Goal: Complete application form: Complete application form

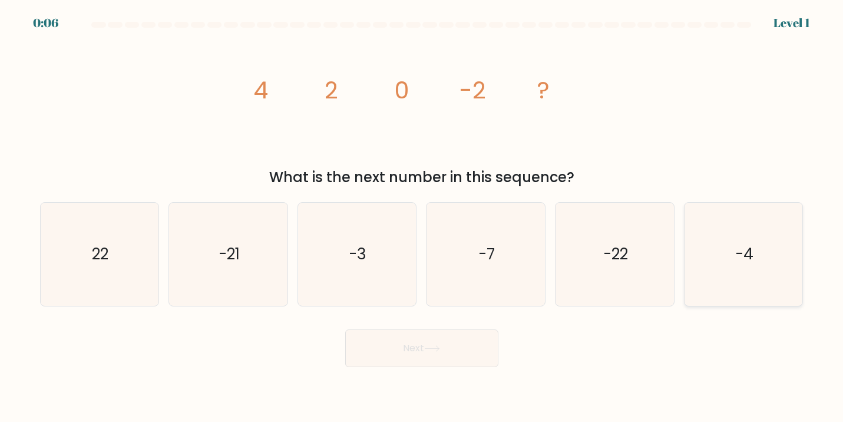
click at [718, 259] on icon "-4" at bounding box center [743, 254] width 103 height 103
click at [422, 217] on input "f. -4" at bounding box center [422, 214] width 1 height 6
radio input "true"
click at [455, 352] on button "Next" at bounding box center [421, 348] width 153 height 38
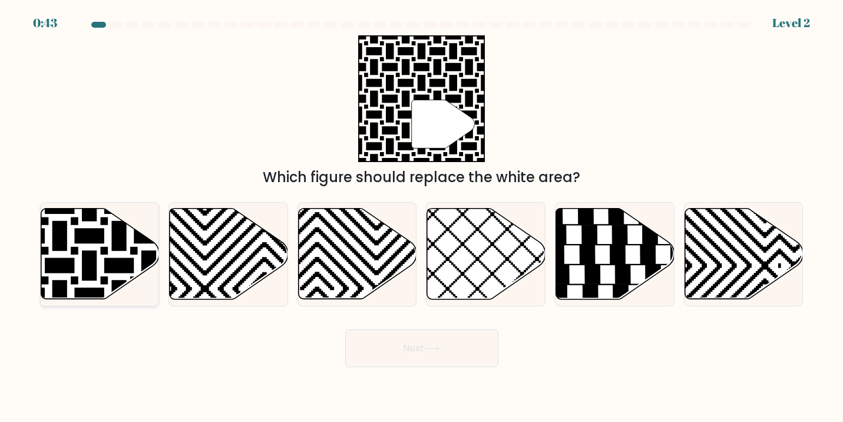
click at [100, 247] on icon at bounding box center [100, 254] width 118 height 91
click at [422, 217] on input "a." at bounding box center [422, 214] width 1 height 6
radio input "true"
click at [437, 353] on button "Next" at bounding box center [421, 348] width 153 height 38
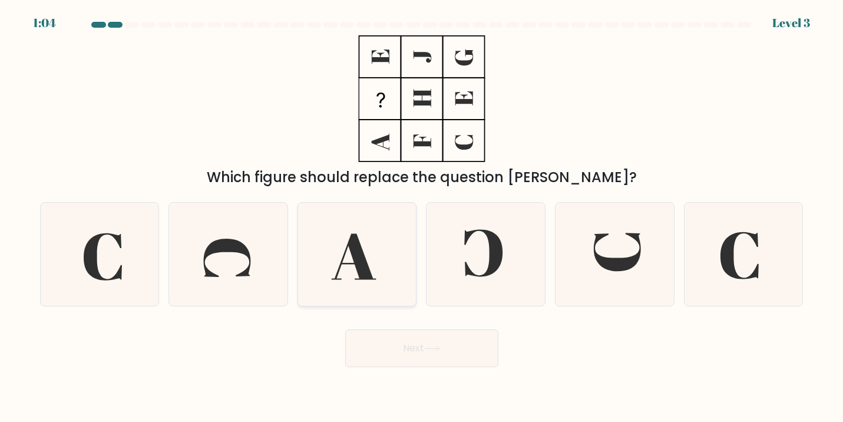
click at [357, 253] on icon at bounding box center [354, 256] width 45 height 46
click at [422, 217] on input "c." at bounding box center [422, 214] width 1 height 6
radio input "true"
click at [426, 353] on button "Next" at bounding box center [421, 348] width 153 height 38
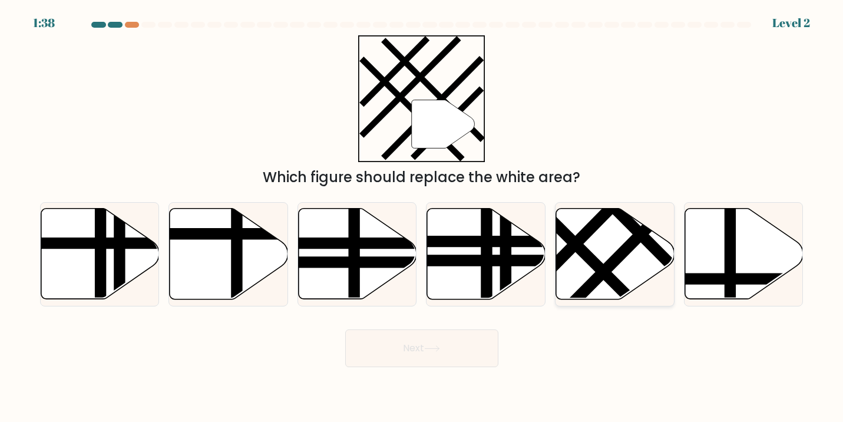
click at [586, 250] on line at bounding box center [557, 225] width 190 height 189
click at [422, 217] on input "e." at bounding box center [422, 214] width 1 height 6
radio input "true"
click at [405, 348] on button "Next" at bounding box center [421, 348] width 153 height 38
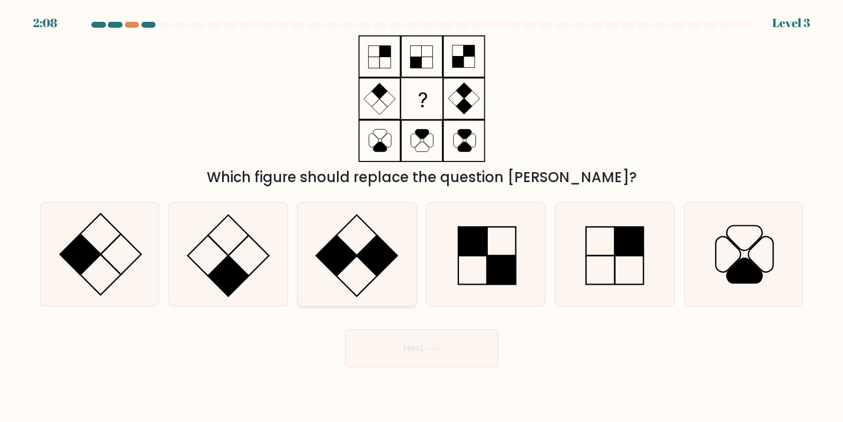
click at [356, 251] on icon at bounding box center [356, 254] width 103 height 103
click at [422, 217] on input "c." at bounding box center [422, 214] width 1 height 6
radio input "true"
click at [236, 269] on rect at bounding box center [228, 276] width 41 height 41
click at [422, 217] on input "b." at bounding box center [422, 214] width 1 height 6
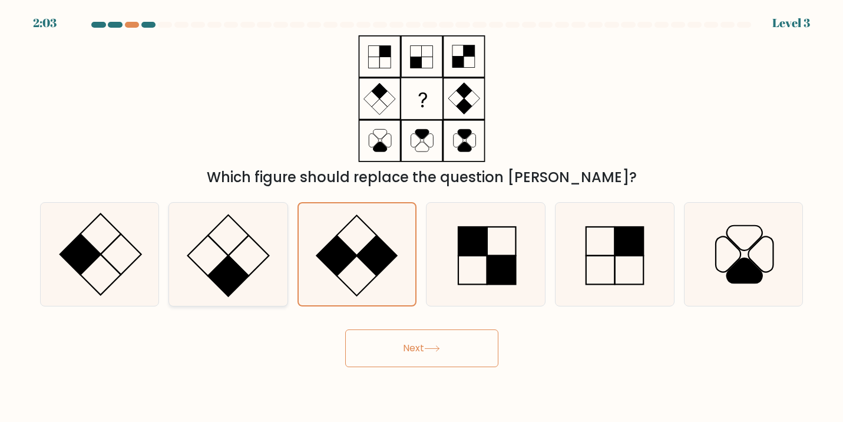
radio input "true"
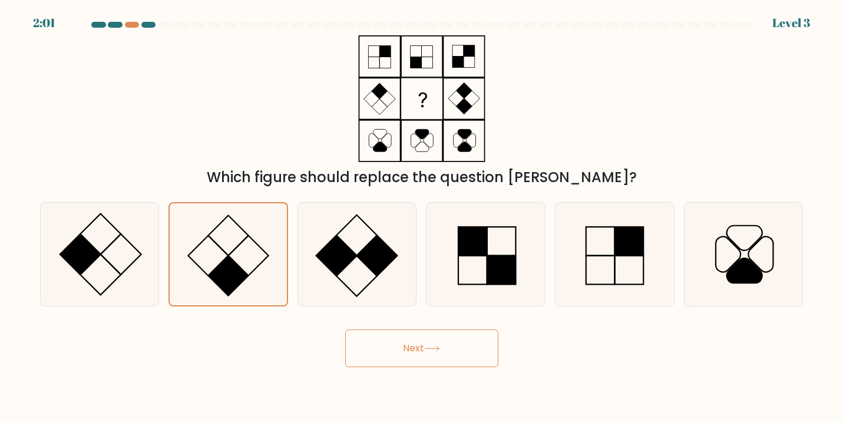
click at [377, 351] on button "Next" at bounding box center [421, 348] width 153 height 38
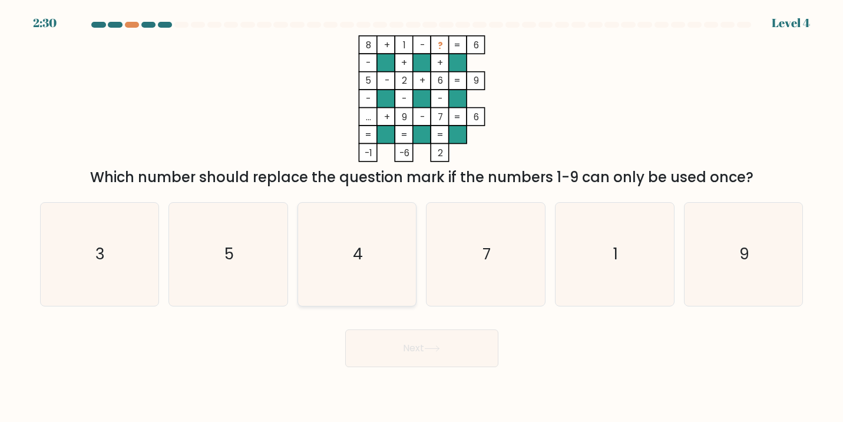
click at [360, 232] on icon "4" at bounding box center [356, 254] width 103 height 103
click at [422, 217] on input "c. 4" at bounding box center [422, 214] width 1 height 6
radio input "true"
click at [746, 243] on text "9" at bounding box center [744, 254] width 10 height 22
click at [422, 217] on input "f. 9" at bounding box center [422, 214] width 1 height 6
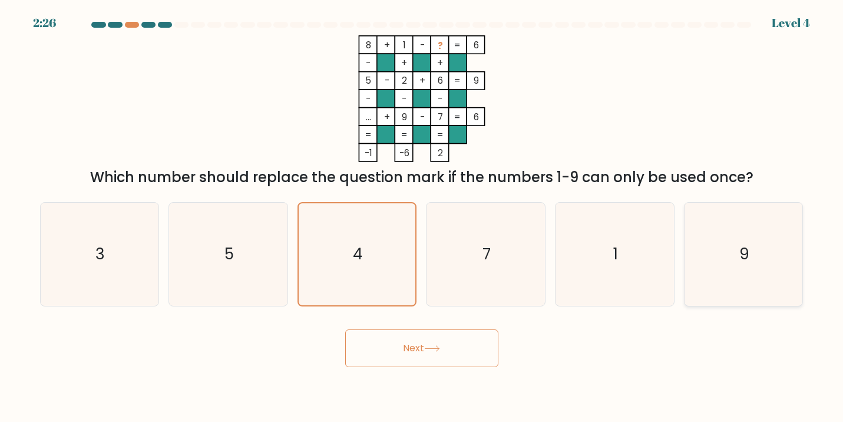
radio input "true"
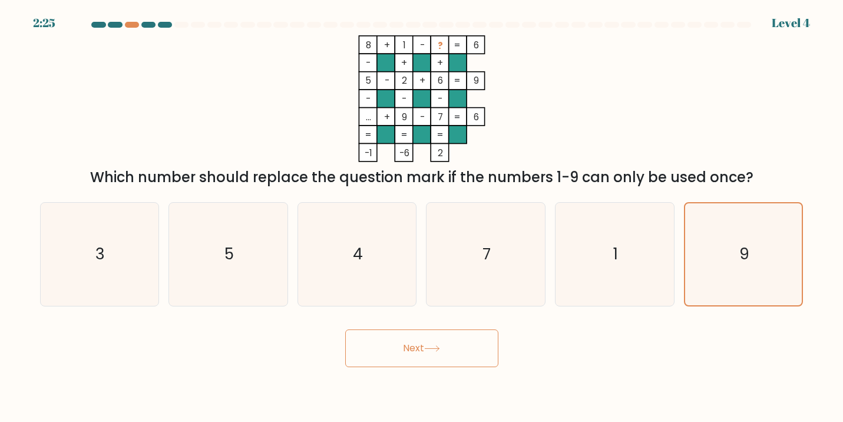
click at [476, 343] on button "Next" at bounding box center [421, 348] width 153 height 38
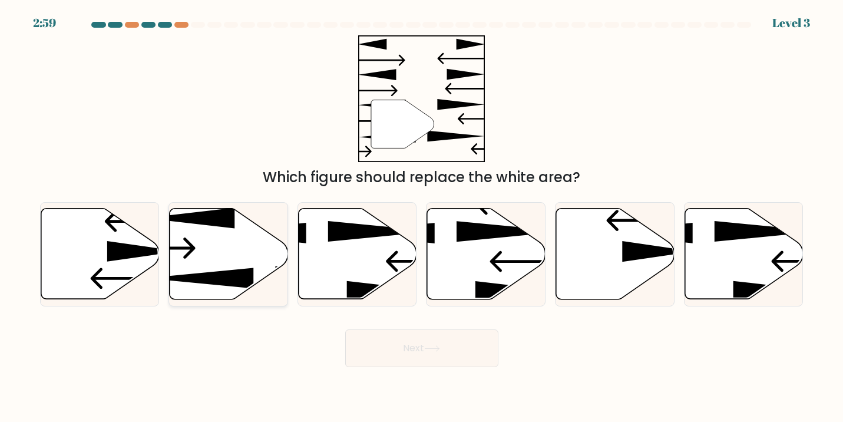
click at [214, 247] on icon at bounding box center [229, 254] width 118 height 91
click at [422, 217] on input "b." at bounding box center [422, 214] width 1 height 6
radio input "true"
click at [427, 345] on button "Next" at bounding box center [421, 348] width 153 height 38
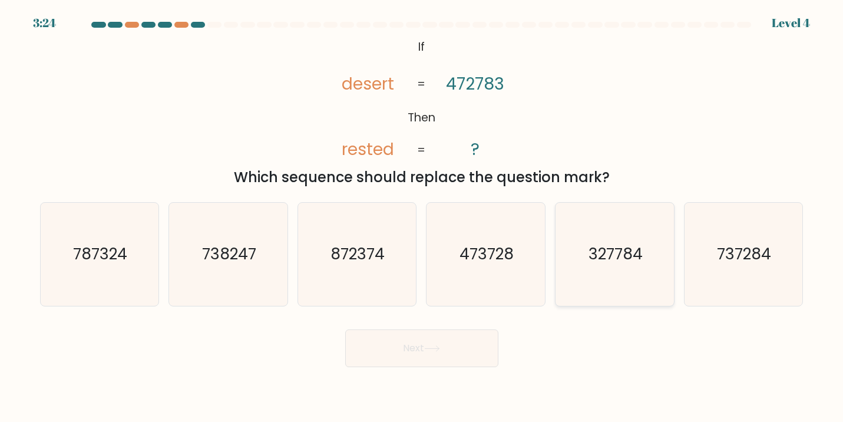
click at [615, 255] on text "327784" at bounding box center [616, 254] width 54 height 22
click at [422, 217] on input "e. 327784" at bounding box center [422, 214] width 1 height 6
radio input "true"
click at [441, 344] on button "Next" at bounding box center [421, 348] width 153 height 38
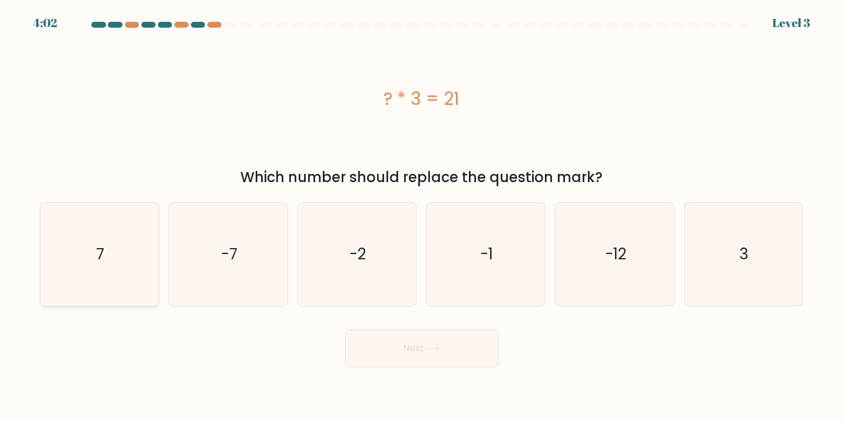
click at [87, 263] on icon "7" at bounding box center [99, 254] width 103 height 103
click at [422, 217] on input "a. 7" at bounding box center [422, 214] width 1 height 6
radio input "true"
click at [391, 339] on button "Next" at bounding box center [421, 348] width 153 height 38
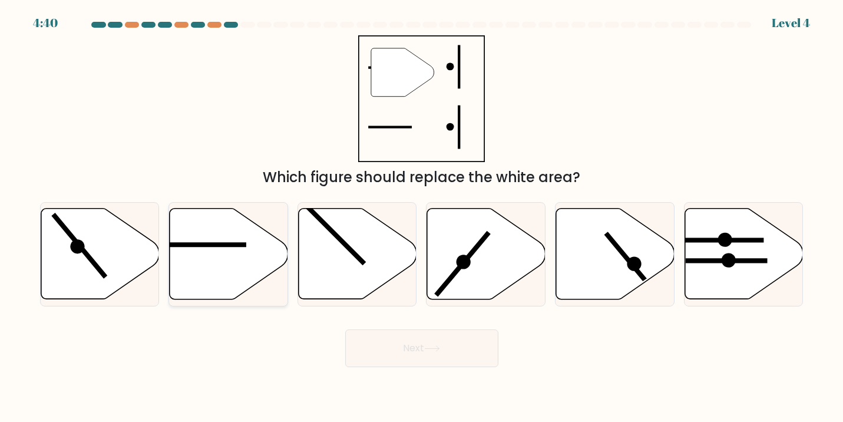
click at [223, 245] on line at bounding box center [205, 245] width 82 height 0
click at [422, 217] on input "b." at bounding box center [422, 214] width 1 height 6
radio input "true"
click at [433, 341] on button "Next" at bounding box center [421, 348] width 153 height 38
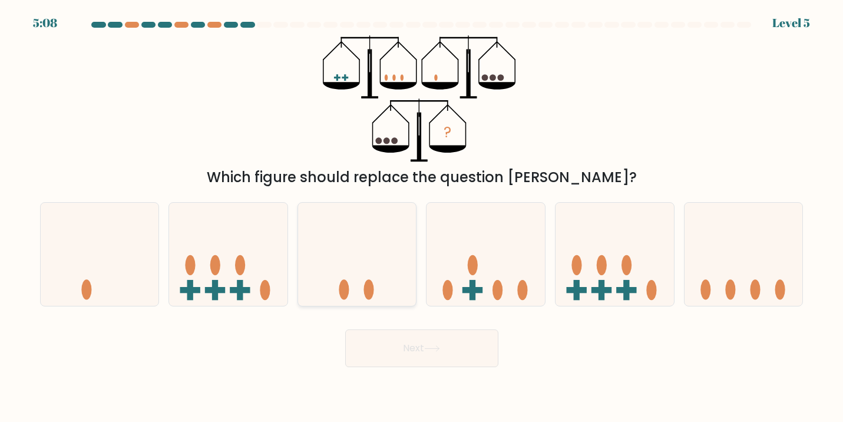
click at [355, 253] on icon at bounding box center [357, 254] width 118 height 98
click at [422, 217] on input "c." at bounding box center [422, 214] width 1 height 6
radio input "true"
click at [435, 345] on button "Next" at bounding box center [421, 348] width 153 height 38
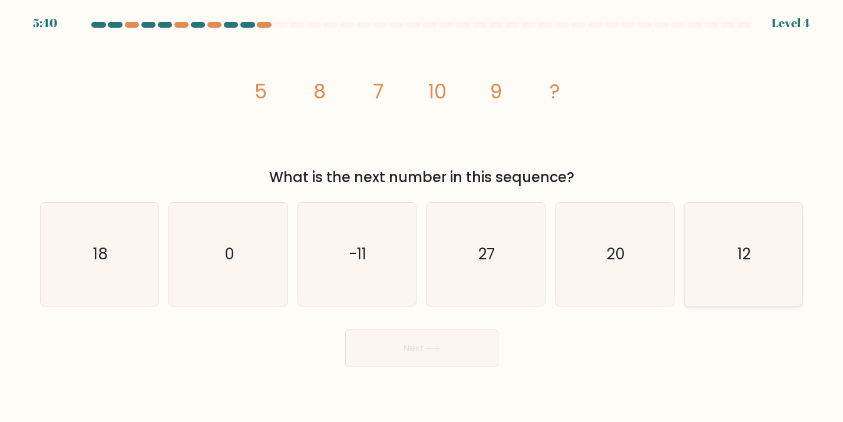
click at [785, 262] on icon "12" at bounding box center [743, 254] width 103 height 103
click at [422, 217] on input "f. 12" at bounding box center [422, 214] width 1 height 6
radio input "true"
click at [450, 344] on button "Next" at bounding box center [421, 348] width 153 height 38
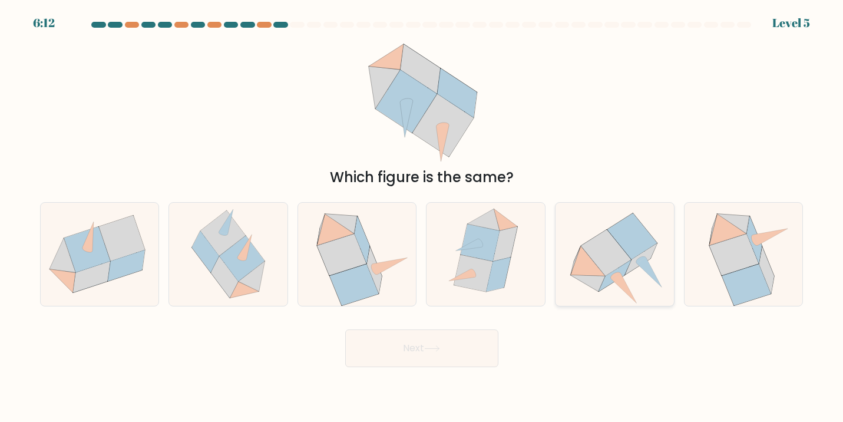
click at [600, 253] on icon at bounding box center [607, 253] width 50 height 46
click at [422, 217] on input "e." at bounding box center [422, 214] width 1 height 6
radio input "true"
click at [421, 352] on button "Next" at bounding box center [421, 348] width 153 height 38
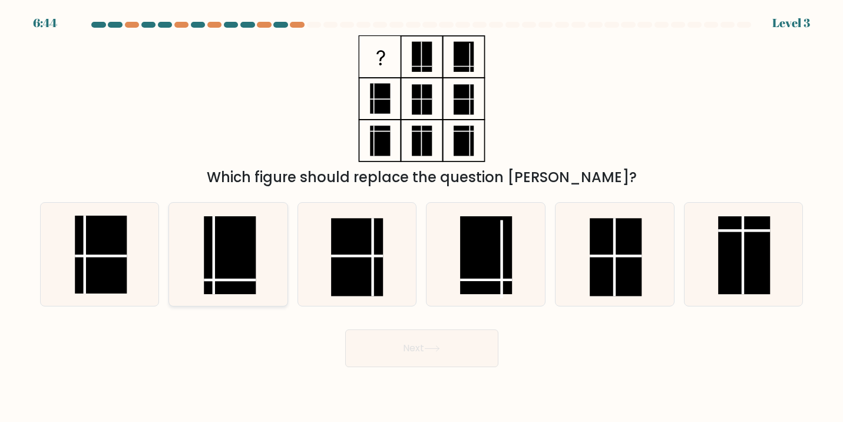
click at [252, 244] on rect at bounding box center [230, 255] width 52 height 78
click at [422, 217] on input "b." at bounding box center [422, 214] width 1 height 6
radio input "true"
click at [413, 336] on button "Next" at bounding box center [421, 348] width 153 height 38
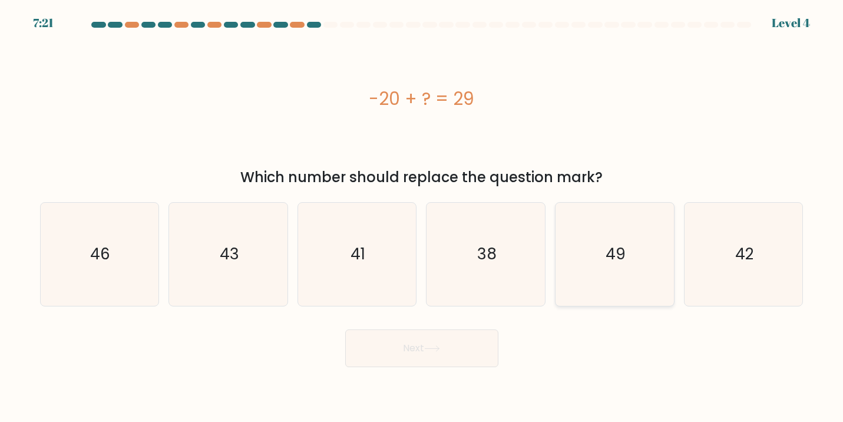
click at [626, 252] on icon "49" at bounding box center [614, 254] width 103 height 103
click at [422, 217] on input "e. 49" at bounding box center [422, 214] width 1 height 6
radio input "true"
click at [439, 336] on button "Next" at bounding box center [421, 348] width 153 height 38
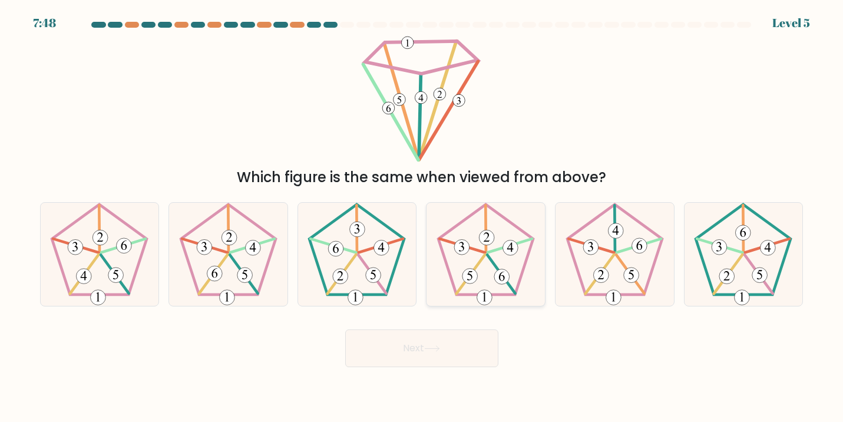
click at [493, 255] on icon at bounding box center [485, 254] width 103 height 103
click at [422, 217] on input "d." at bounding box center [422, 214] width 1 height 6
radio input "true"
click at [467, 349] on button "Next" at bounding box center [421, 348] width 153 height 38
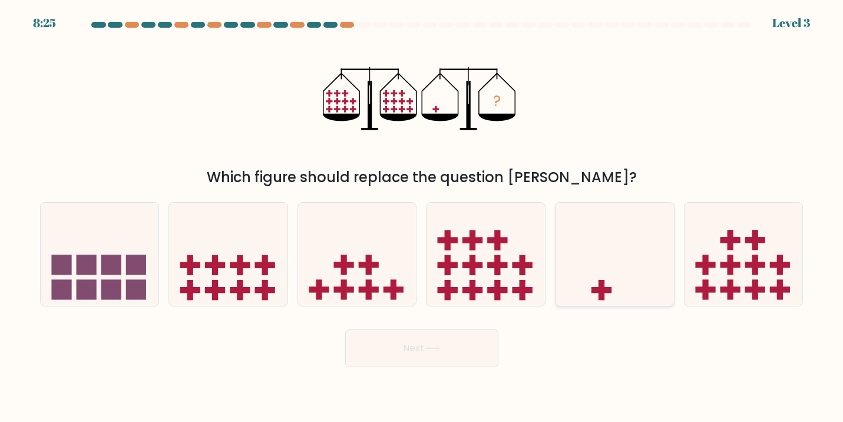
click at [611, 270] on icon at bounding box center [615, 254] width 118 height 98
click at [422, 217] on input "e." at bounding box center [422, 214] width 1 height 6
radio input "true"
click at [458, 350] on button "Next" at bounding box center [421, 348] width 153 height 38
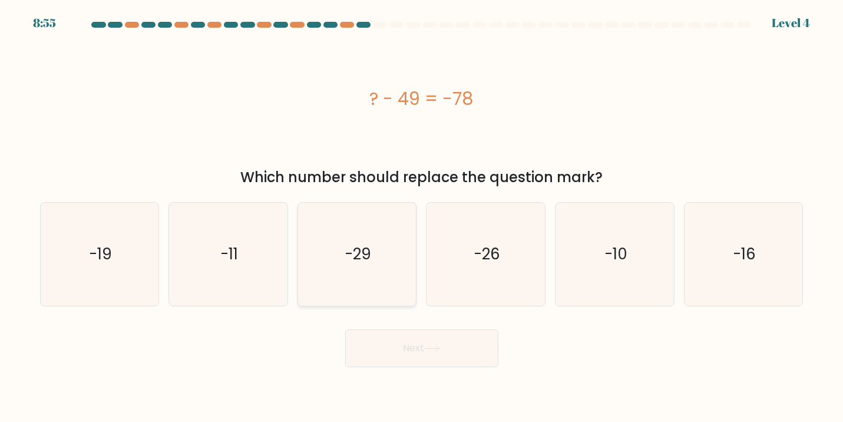
click at [376, 251] on icon "-29" at bounding box center [356, 254] width 103 height 103
click at [422, 217] on input "c. -29" at bounding box center [422, 214] width 1 height 6
radio input "true"
click at [438, 339] on button "Next" at bounding box center [421, 348] width 153 height 38
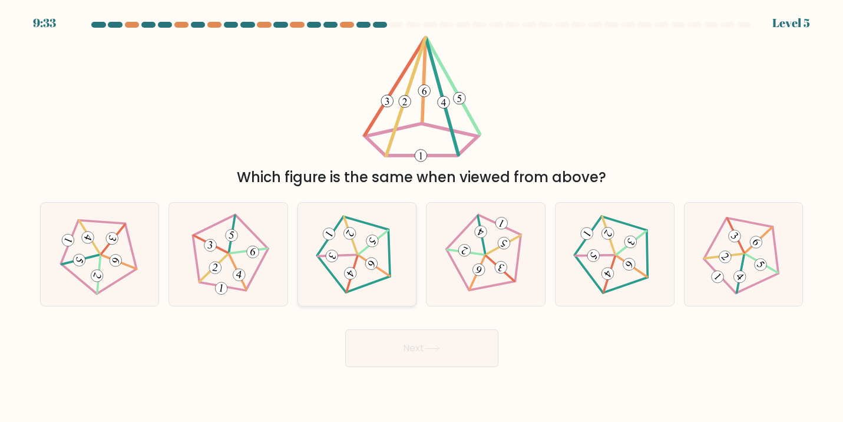
click at [365, 262] on icon at bounding box center [357, 254] width 82 height 82
click at [422, 217] on input "c." at bounding box center [422, 214] width 1 height 6
radio input "true"
click at [412, 352] on button "Next" at bounding box center [421, 348] width 153 height 38
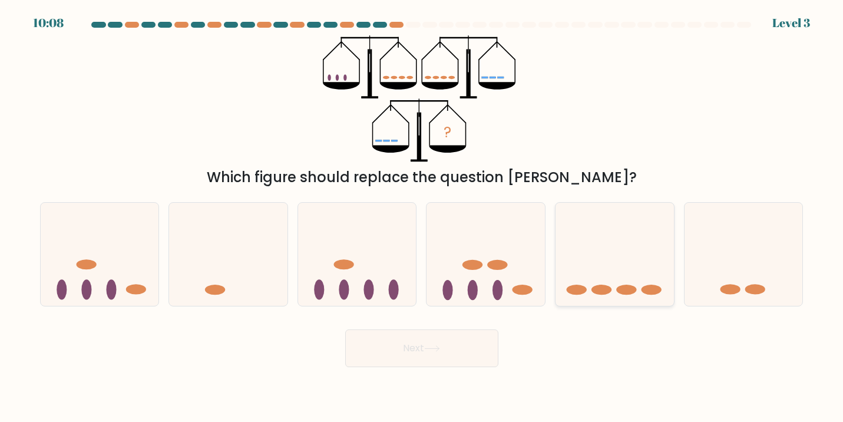
click at [616, 282] on icon at bounding box center [615, 254] width 118 height 98
click at [422, 217] on input "e." at bounding box center [422, 214] width 1 height 6
radio input "true"
click at [460, 355] on button "Next" at bounding box center [421, 348] width 153 height 38
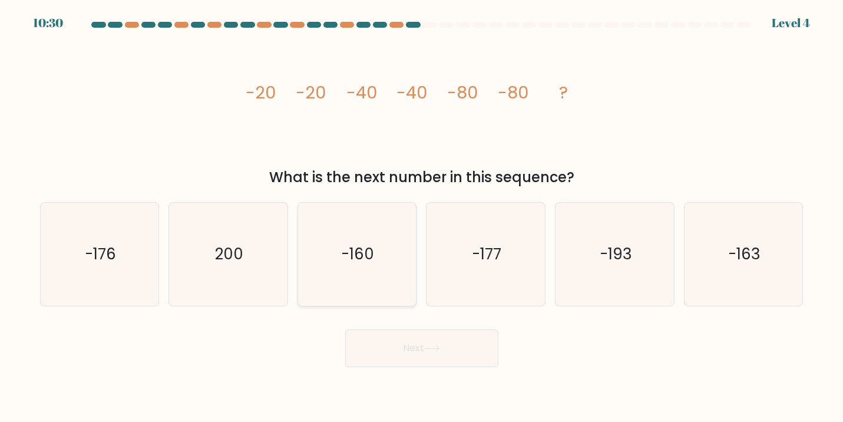
click at [354, 243] on text "-160" at bounding box center [358, 254] width 33 height 22
click at [422, 217] on input "c. -160" at bounding box center [422, 214] width 1 height 6
radio input "true"
click at [427, 342] on button "Next" at bounding box center [421, 348] width 153 height 38
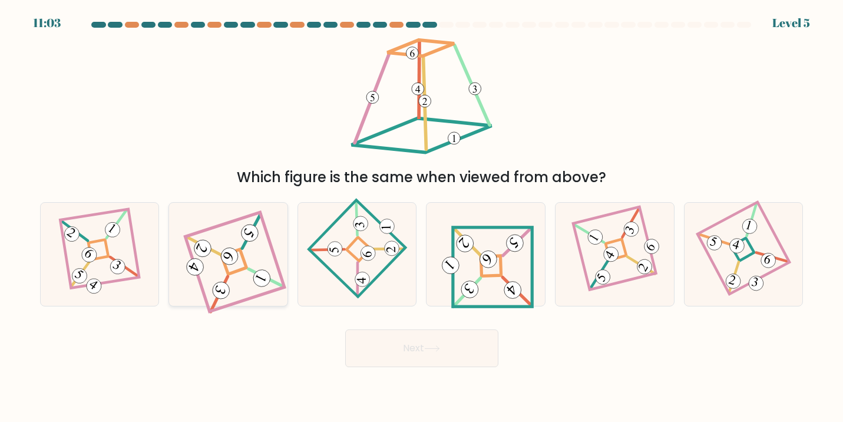
click at [204, 301] on div at bounding box center [229, 254] width 120 height 104
click at [422, 217] on input "b." at bounding box center [422, 214] width 1 height 6
radio input "true"
click at [422, 350] on button "Next" at bounding box center [421, 348] width 153 height 38
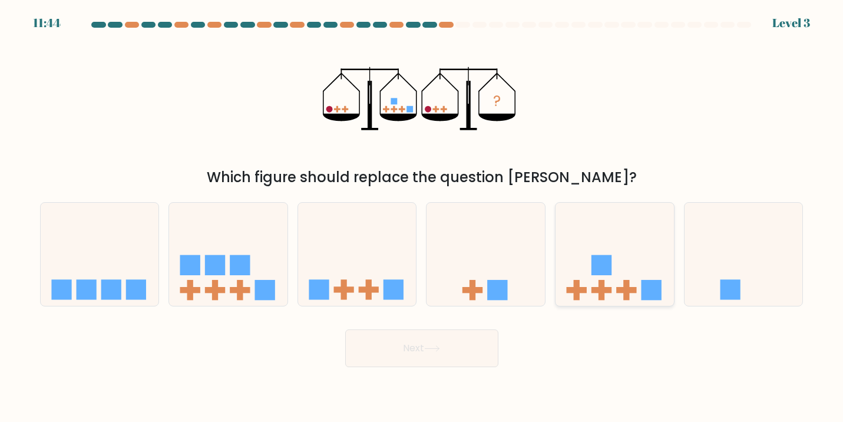
click at [612, 266] on rect at bounding box center [602, 265] width 20 height 20
click at [422, 217] on input "e." at bounding box center [422, 214] width 1 height 6
radio input "true"
click at [463, 347] on button "Next" at bounding box center [421, 348] width 153 height 38
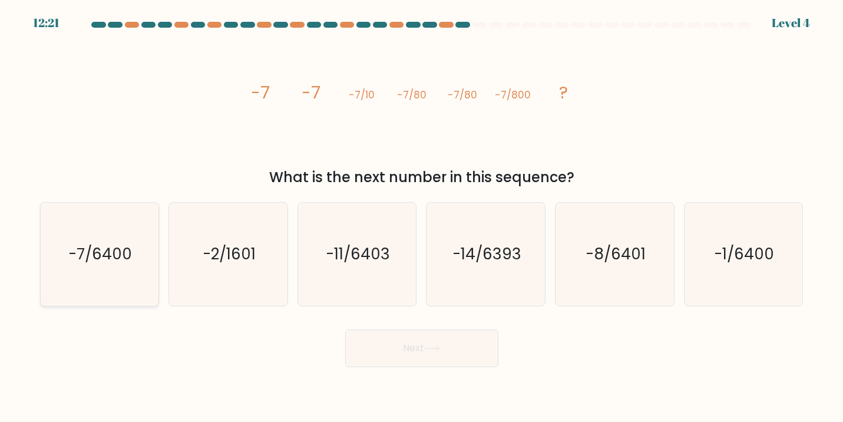
click at [117, 256] on text "-7/6400" at bounding box center [101, 254] width 64 height 22
click at [422, 217] on input "a. -7/6400" at bounding box center [422, 214] width 1 height 6
radio input "true"
click at [391, 345] on button "Next" at bounding box center [421, 348] width 153 height 38
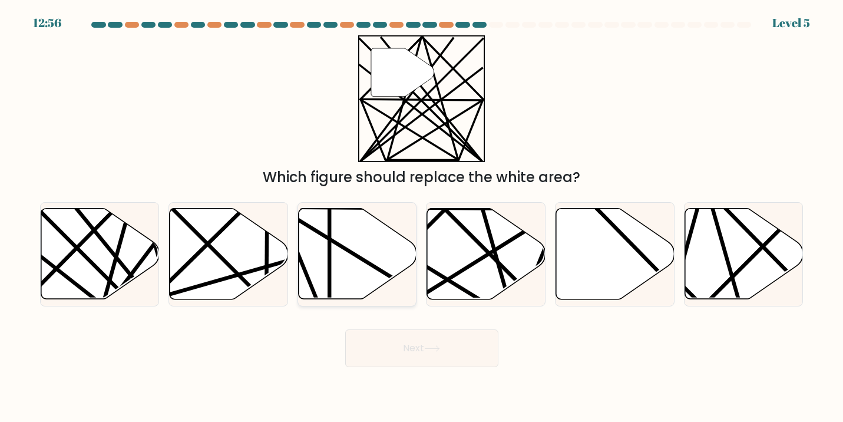
click at [359, 242] on icon at bounding box center [358, 254] width 118 height 91
click at [422, 217] on input "c." at bounding box center [422, 214] width 1 height 6
radio input "true"
click at [468, 259] on icon at bounding box center [486, 254] width 118 height 91
click at [422, 217] on input "d." at bounding box center [422, 214] width 1 height 6
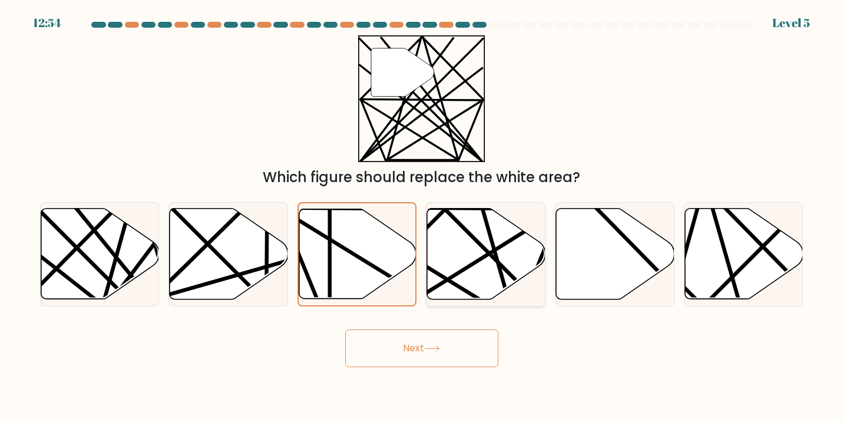
radio input "true"
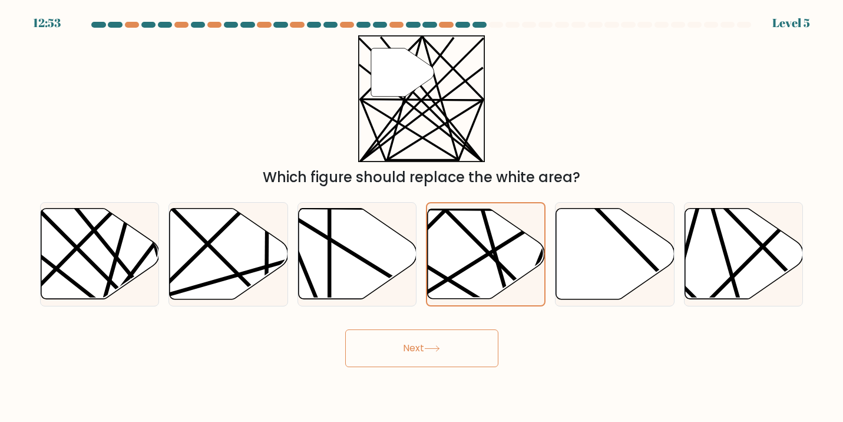
click at [445, 349] on button "Next" at bounding box center [421, 348] width 153 height 38
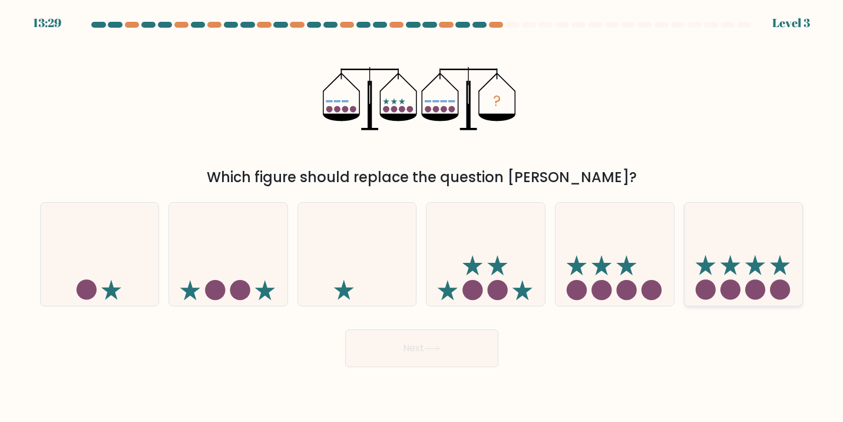
click at [721, 267] on icon at bounding box center [744, 254] width 118 height 98
click at [422, 217] on input "f." at bounding box center [422, 214] width 1 height 6
radio input "true"
click at [455, 342] on button "Next" at bounding box center [421, 348] width 153 height 38
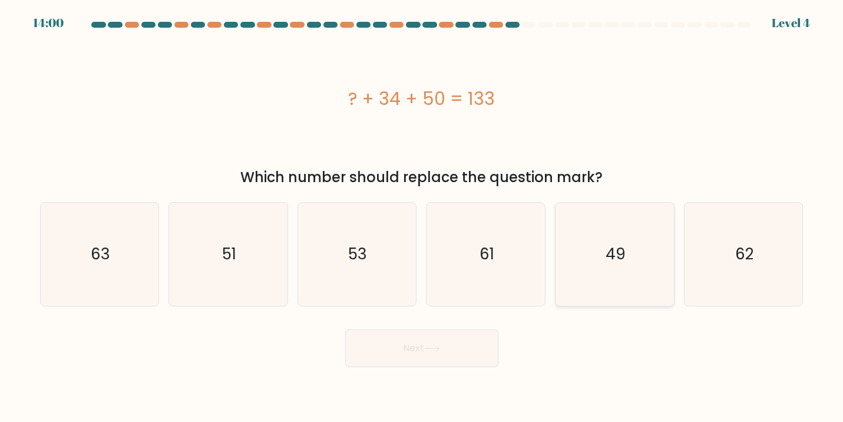
click at [596, 240] on icon "49" at bounding box center [614, 254] width 103 height 103
click at [422, 217] on input "e. 49" at bounding box center [422, 214] width 1 height 6
radio input "true"
click at [444, 349] on button "Next" at bounding box center [421, 348] width 153 height 38
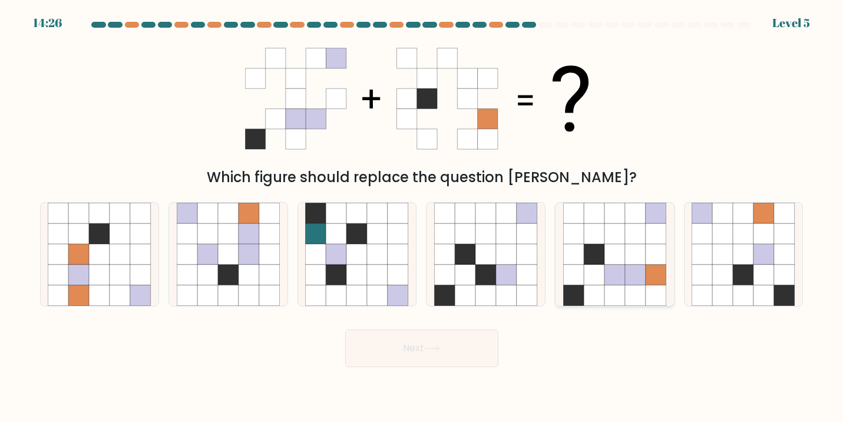
click at [624, 258] on icon at bounding box center [614, 254] width 21 height 21
click at [422, 217] on input "e." at bounding box center [422, 214] width 1 height 6
radio input "true"
click at [463, 340] on button "Next" at bounding box center [421, 348] width 153 height 38
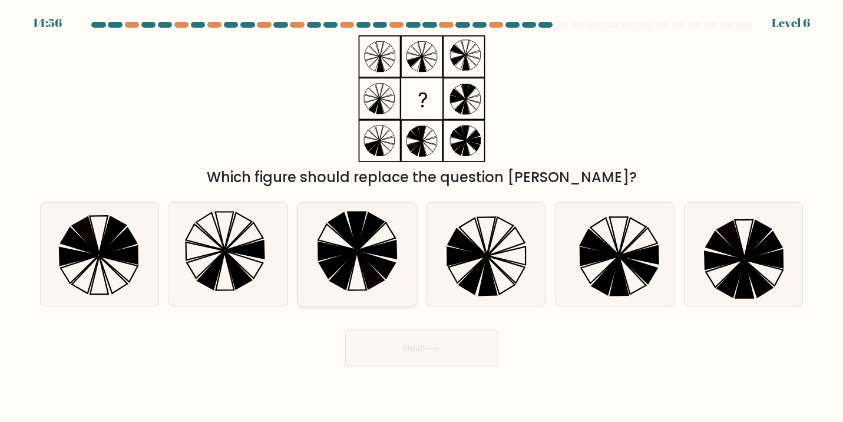
click at [368, 227] on icon at bounding box center [371, 232] width 27 height 38
click at [422, 217] on input "c." at bounding box center [422, 214] width 1 height 6
radio input "true"
click at [440, 342] on button "Next" at bounding box center [421, 348] width 153 height 38
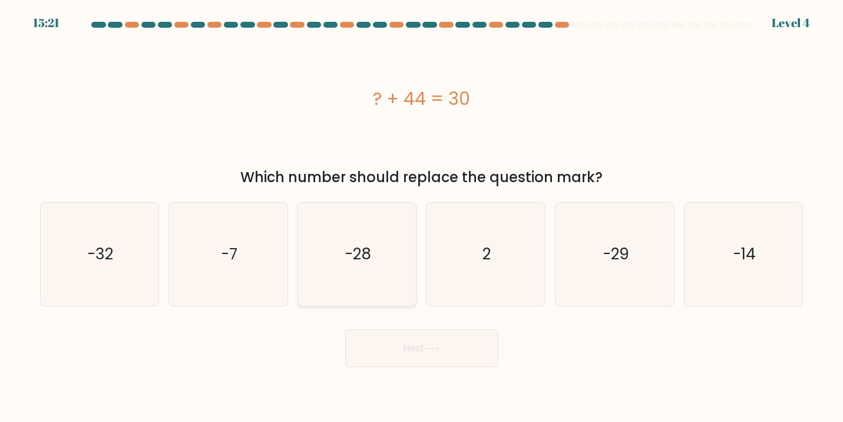
click at [364, 249] on text "-28" at bounding box center [358, 254] width 27 height 22
click at [422, 217] on input "c. -28" at bounding box center [422, 214] width 1 height 6
radio input "true"
click at [594, 349] on div "Next" at bounding box center [422, 344] width 778 height 47
click at [718, 269] on icon "-14" at bounding box center [743, 254] width 103 height 103
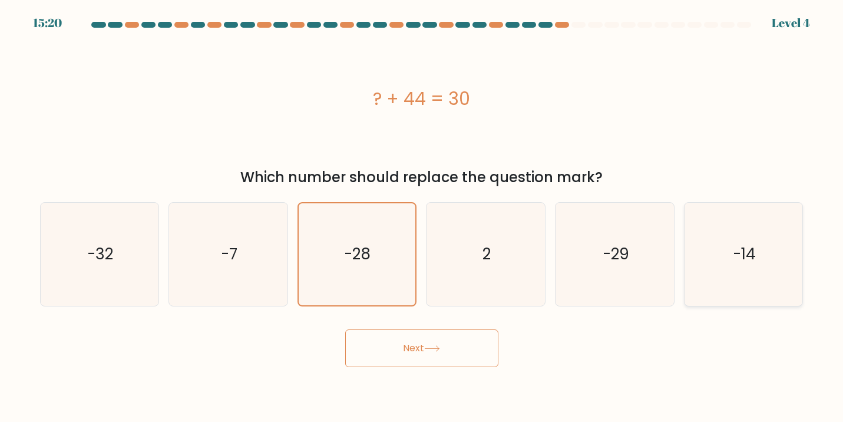
click at [422, 217] on input "f. -14" at bounding box center [422, 214] width 1 height 6
radio input "true"
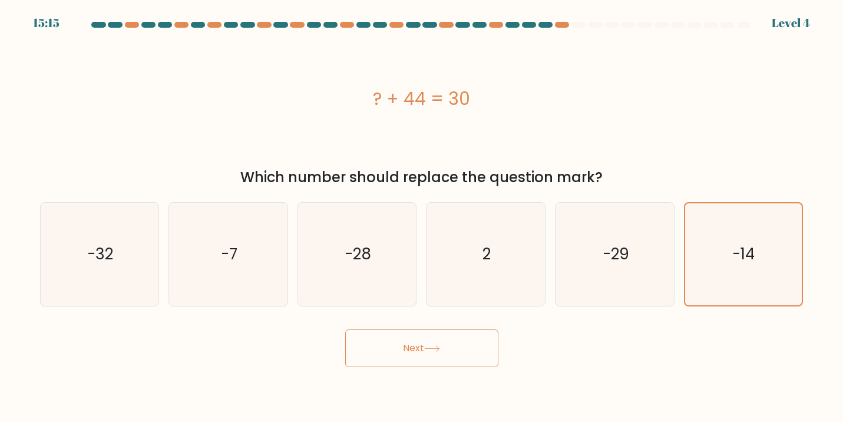
click at [669, 327] on div "Next" at bounding box center [422, 344] width 778 height 47
click at [606, 257] on text "-29" at bounding box center [616, 254] width 27 height 22
click at [422, 217] on input "e. -29" at bounding box center [422, 214] width 1 height 6
radio input "true"
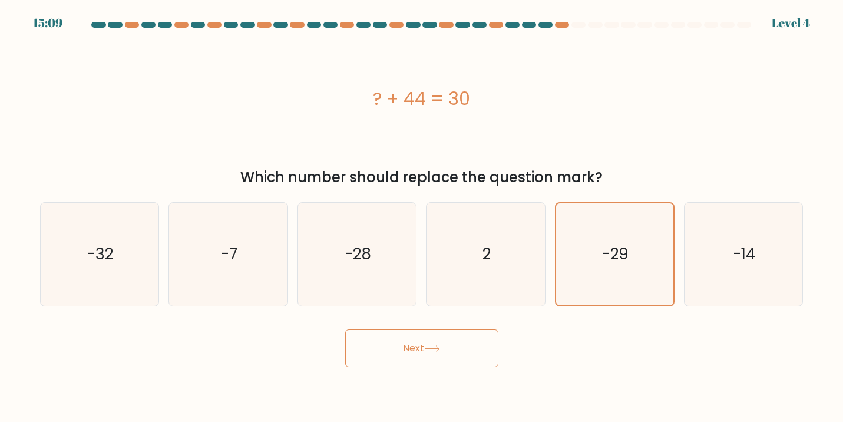
click at [435, 349] on icon at bounding box center [432, 348] width 14 height 5
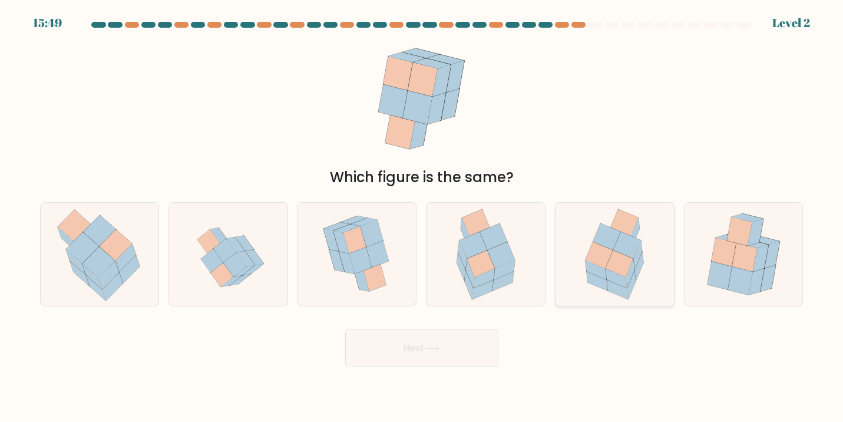
click at [629, 230] on icon at bounding box center [625, 222] width 28 height 27
click at [422, 217] on input "e." at bounding box center [422, 214] width 1 height 6
radio input "true"
click at [445, 358] on button "Next" at bounding box center [421, 348] width 153 height 38
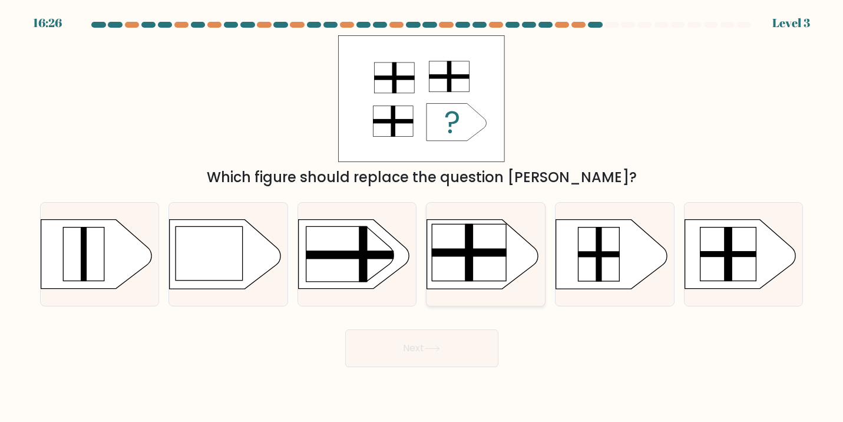
click at [470, 240] on rect at bounding box center [469, 252] width 8 height 57
click at [422, 217] on input "d." at bounding box center [422, 214] width 1 height 6
radio input "true"
click at [414, 346] on button "Next" at bounding box center [421, 348] width 153 height 38
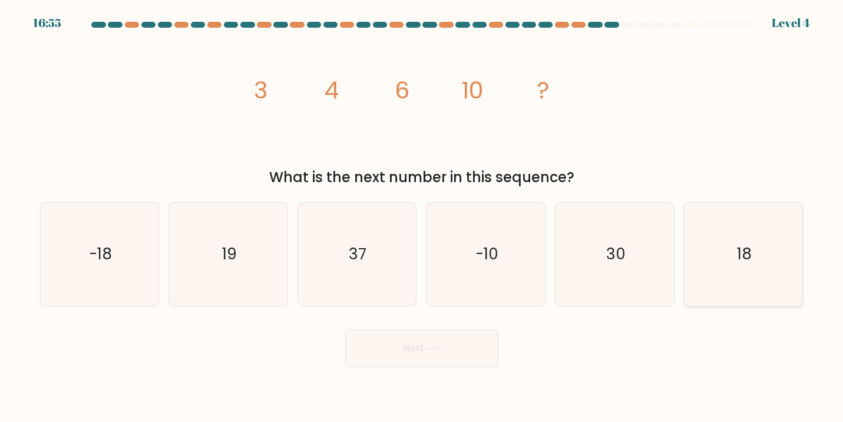
click at [706, 236] on icon "18" at bounding box center [743, 254] width 103 height 103
click at [422, 217] on input "f. 18" at bounding box center [422, 214] width 1 height 6
radio input "true"
click at [468, 353] on button "Next" at bounding box center [421, 348] width 153 height 38
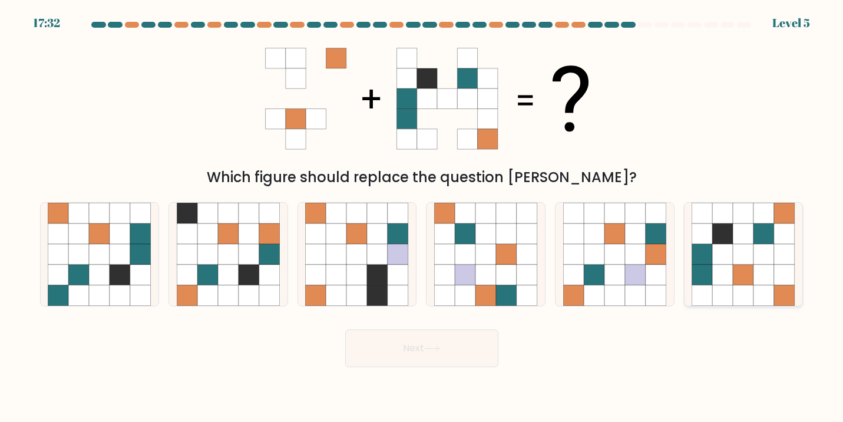
click at [761, 246] on icon at bounding box center [764, 254] width 21 height 21
click at [422, 217] on input "f." at bounding box center [422, 214] width 1 height 6
radio input "true"
click at [437, 351] on icon at bounding box center [432, 348] width 16 height 6
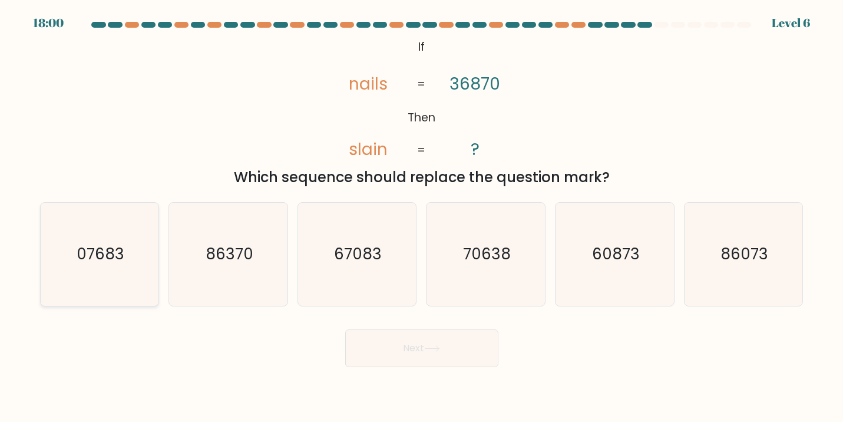
click at [102, 234] on icon "07683" at bounding box center [99, 254] width 103 height 103
click at [422, 217] on input "a. 07683" at bounding box center [422, 214] width 1 height 6
radio input "true"
click at [402, 360] on button "Next" at bounding box center [421, 348] width 153 height 38
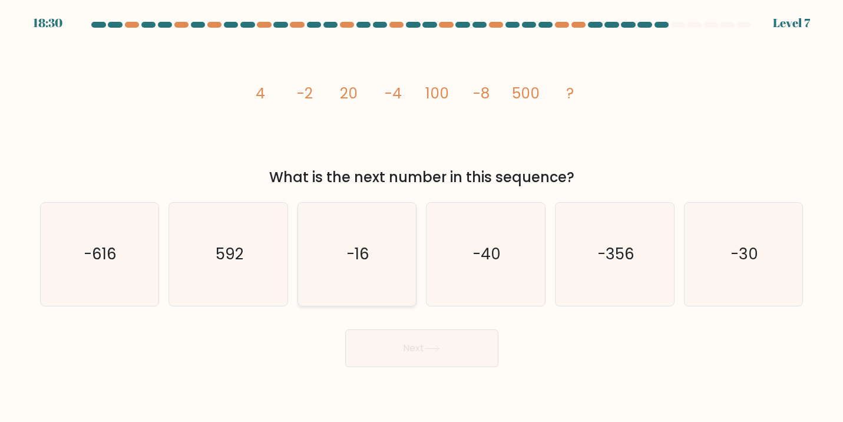
click at [371, 260] on icon "-16" at bounding box center [356, 254] width 103 height 103
click at [422, 217] on input "c. -16" at bounding box center [422, 214] width 1 height 6
radio input "true"
click at [444, 349] on button "Next" at bounding box center [421, 348] width 153 height 38
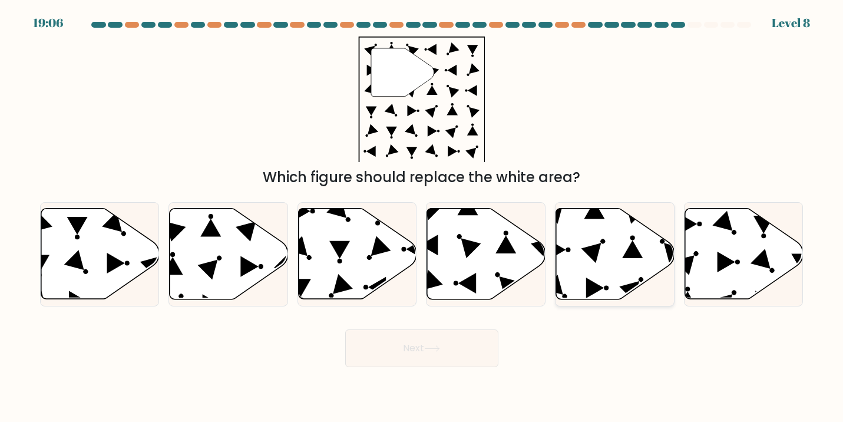
click at [595, 257] on icon at bounding box center [592, 253] width 20 height 20
click at [422, 217] on input "e." at bounding box center [422, 214] width 1 height 6
radio input "true"
click at [444, 342] on button "Next" at bounding box center [421, 348] width 153 height 38
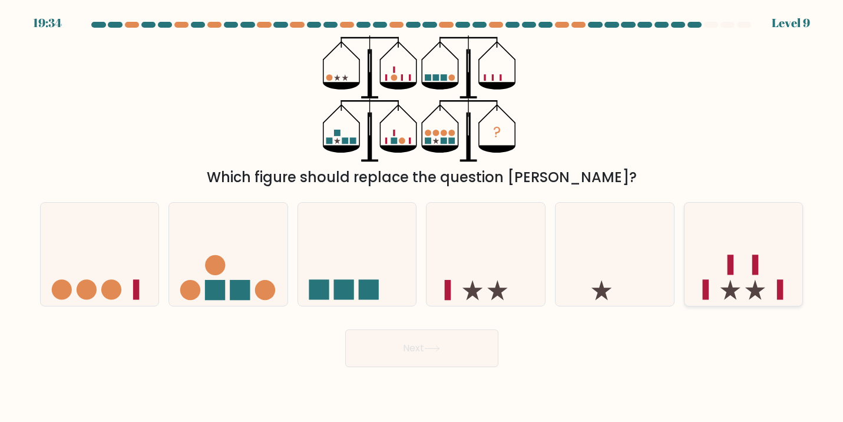
click at [749, 263] on icon at bounding box center [744, 254] width 118 height 98
click at [422, 217] on input "f." at bounding box center [422, 214] width 1 height 6
radio input "true"
click at [464, 345] on button "Next" at bounding box center [421, 348] width 153 height 38
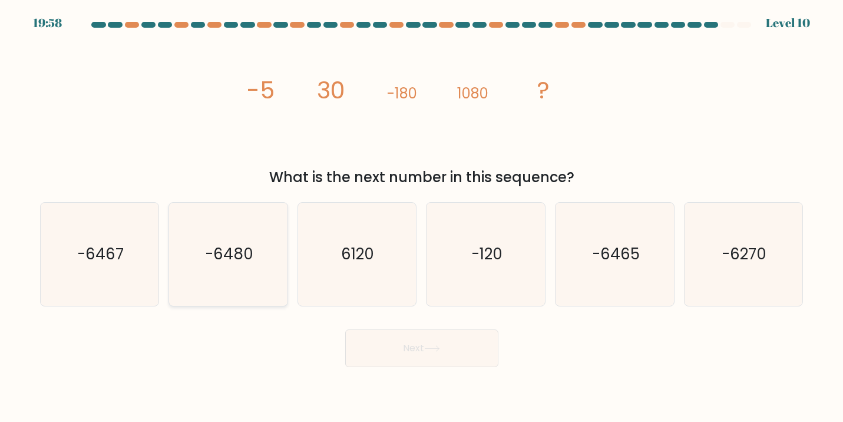
click at [249, 242] on icon "-6480" at bounding box center [228, 254] width 103 height 103
click at [422, 217] on input "b. -6480" at bounding box center [422, 214] width 1 height 6
radio input "true"
click at [428, 345] on button "Next" at bounding box center [421, 348] width 153 height 38
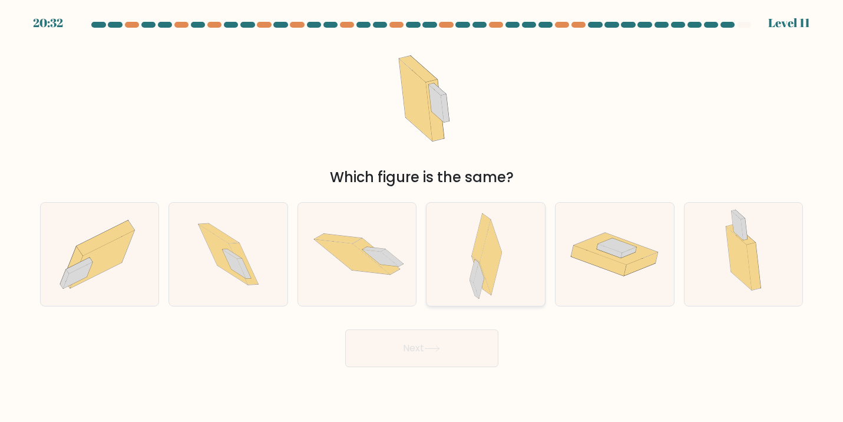
click at [474, 252] on icon at bounding box center [481, 237] width 19 height 48
click at [422, 217] on input "d." at bounding box center [422, 214] width 1 height 6
radio input "true"
click at [460, 346] on button "Next" at bounding box center [421, 348] width 153 height 38
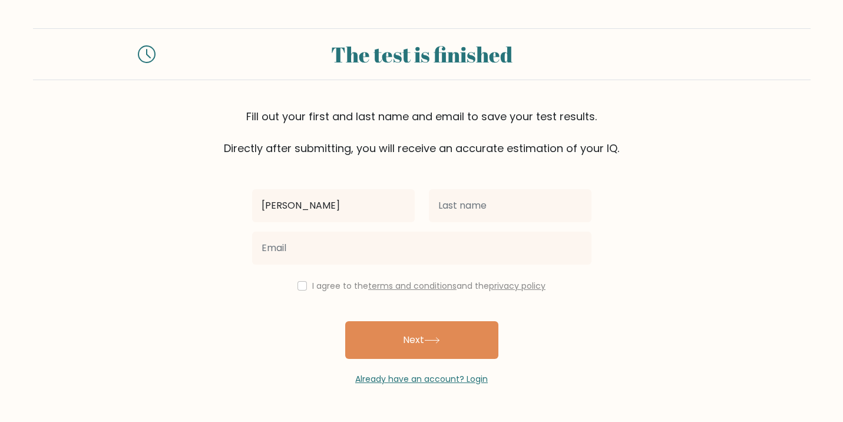
type input "[PERSON_NAME]"
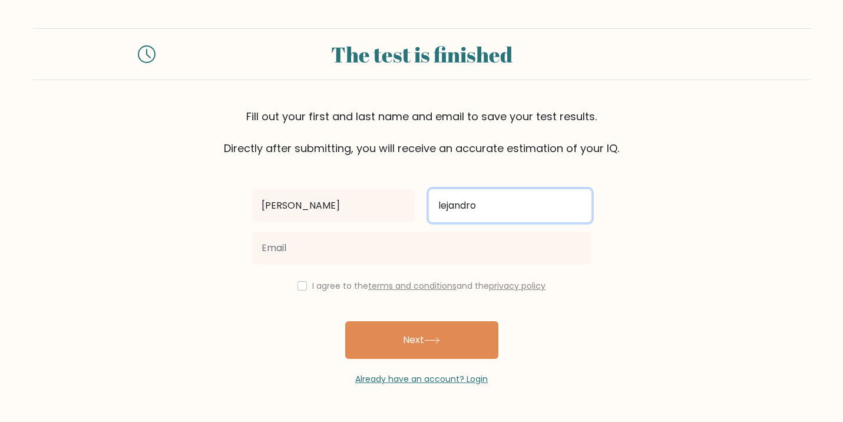
type input "lejandro"
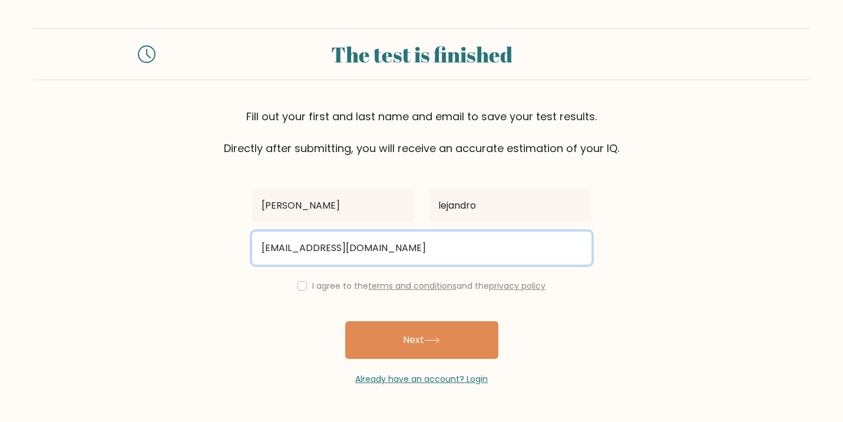
type input "ronatherese0613@gmail.com"
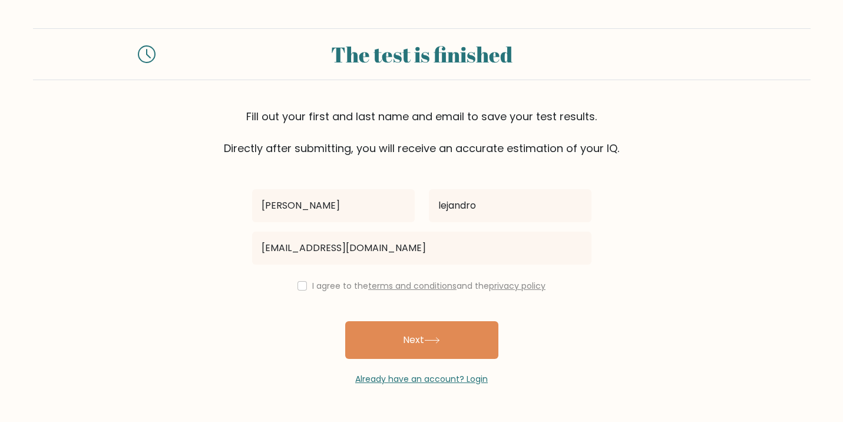
click at [299, 283] on input "checkbox" at bounding box center [302, 285] width 9 height 9
checkbox input "true"
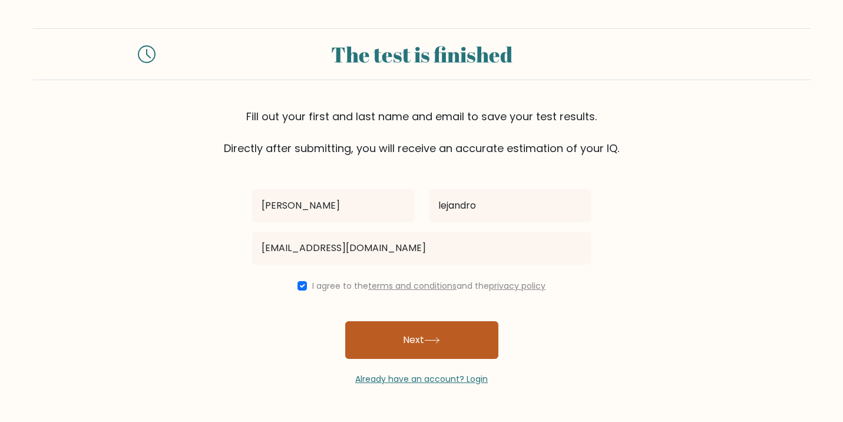
click at [409, 336] on button "Next" at bounding box center [421, 340] width 153 height 38
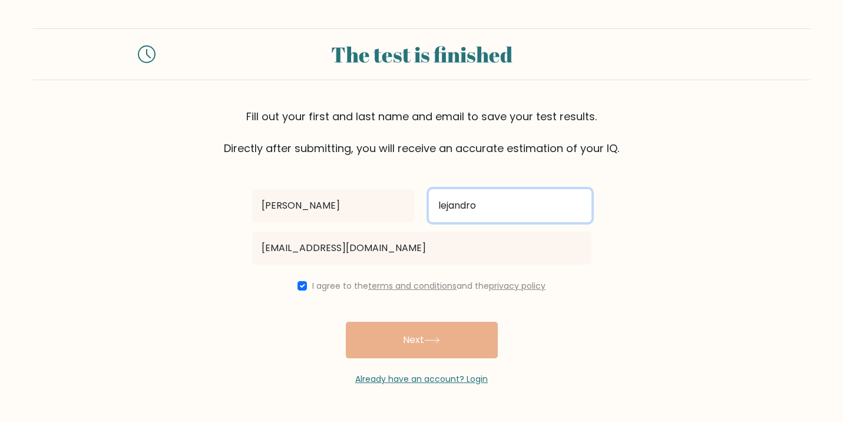
click at [438, 206] on input "lejandro" at bounding box center [510, 205] width 163 height 33
type input "alejandro"
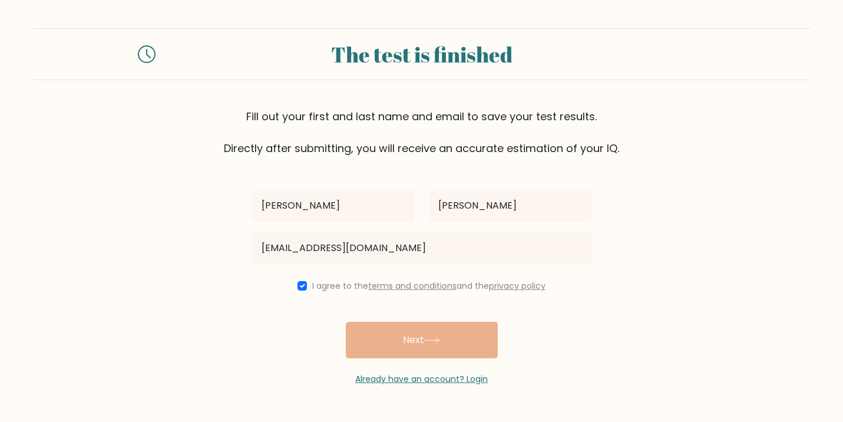
click at [467, 338] on div "Rona Therese alejandro ronatherese0613@gmail.com I agree to the terms and condi…" at bounding box center [421, 270] width 353 height 229
click at [435, 335] on div "Rona Therese alejandro ronatherese0613@gmail.com I agree to the terms and condi…" at bounding box center [421, 270] width 353 height 229
click at [432, 345] on div "Rona Therese alejandro ronatherese0613@gmail.com I agree to the terms and condi…" at bounding box center [421, 270] width 353 height 229
click at [301, 284] on input "checkbox" at bounding box center [302, 285] width 9 height 9
click at [301, 286] on input "checkbox" at bounding box center [302, 285] width 9 height 9
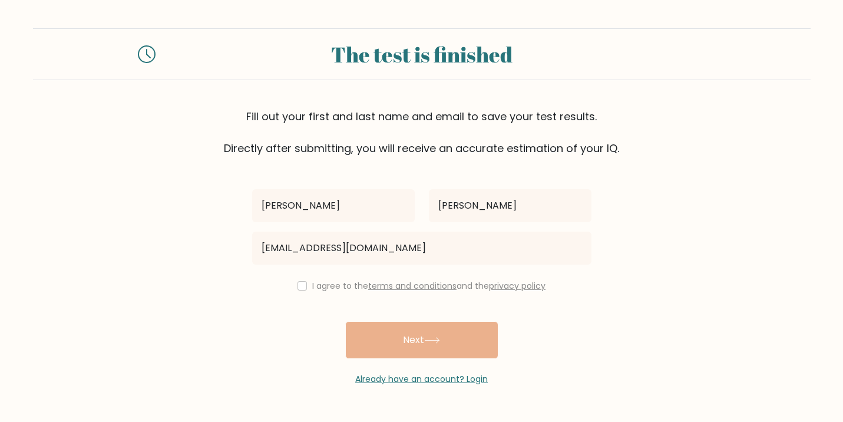
checkbox input "true"
click at [411, 352] on div "Rona Therese alejandro ronatherese0613@gmail.com I agree to the terms and condi…" at bounding box center [421, 270] width 353 height 229
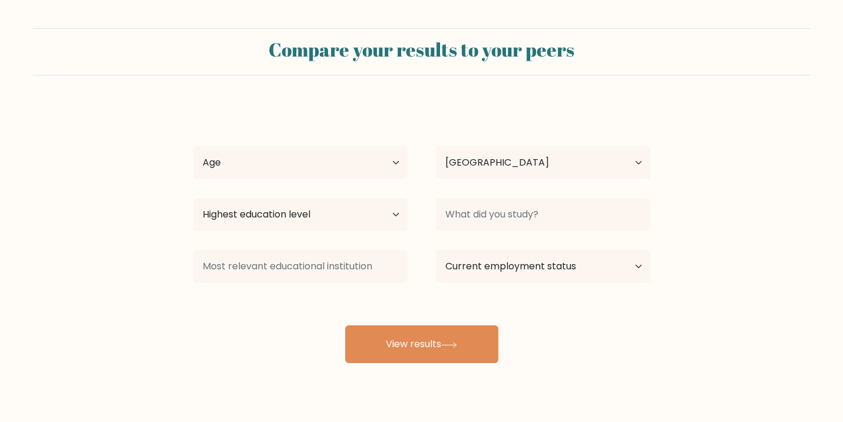
select select "PH"
select select "18_24"
select select "bachelors_degree"
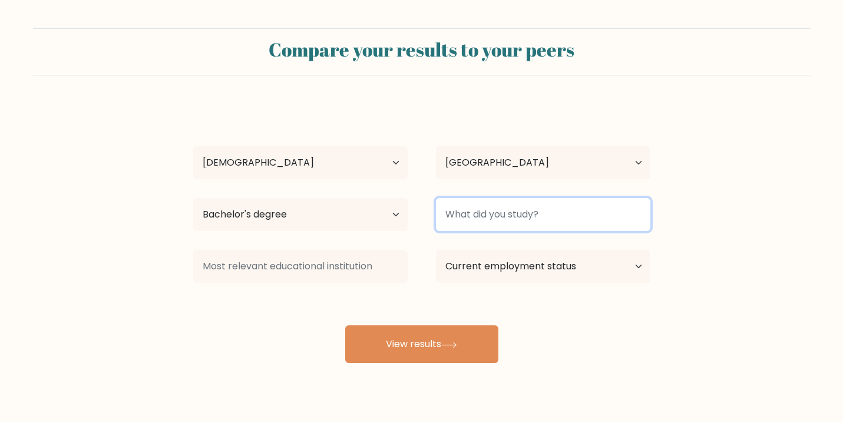
click at [574, 219] on input at bounding box center [543, 214] width 214 height 33
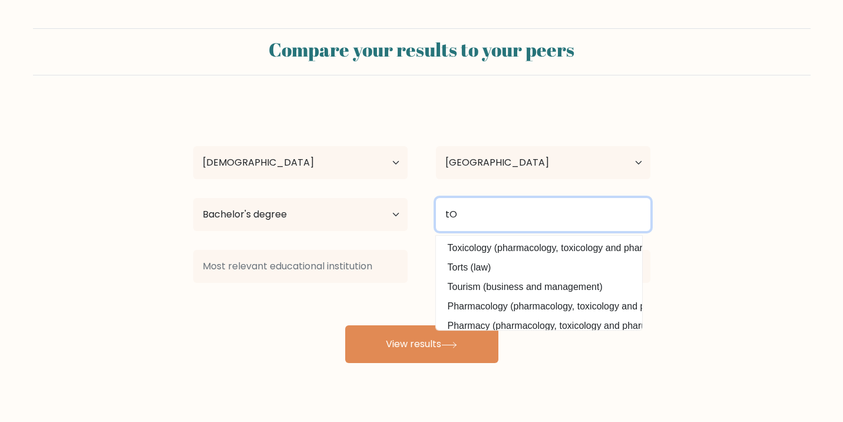
type input "t"
type input "Tourism"
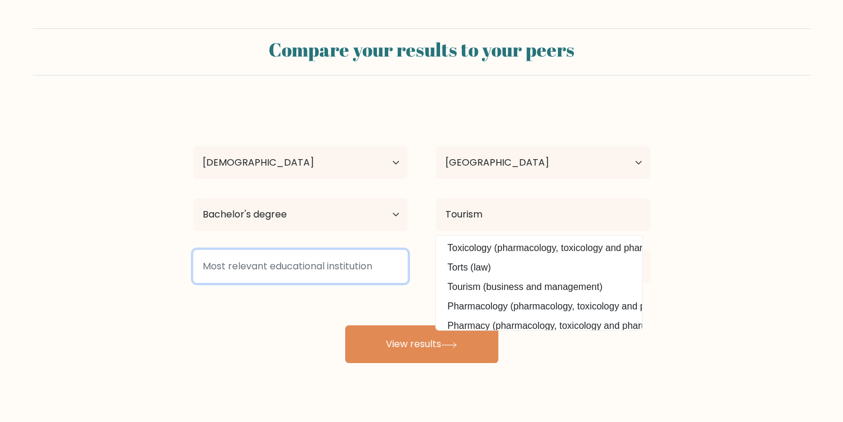
click at [375, 274] on input at bounding box center [300, 266] width 214 height 33
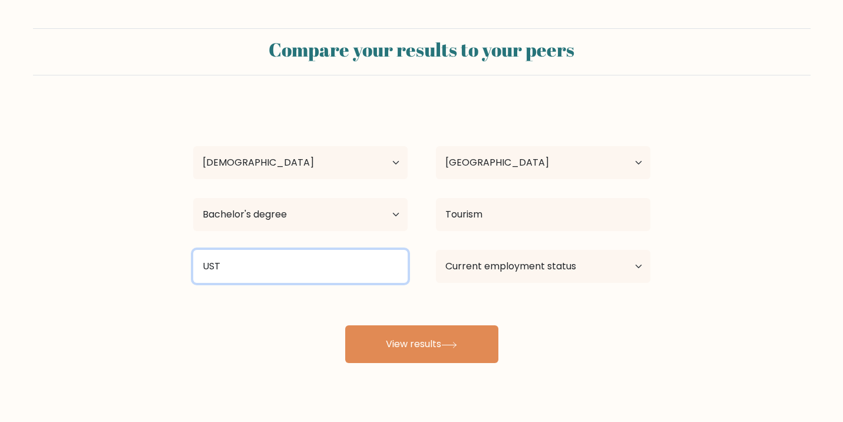
type input "UST"
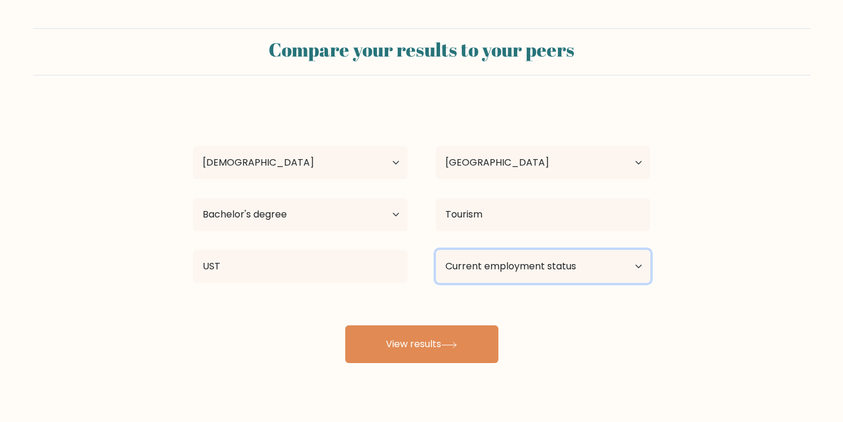
select select "employed"
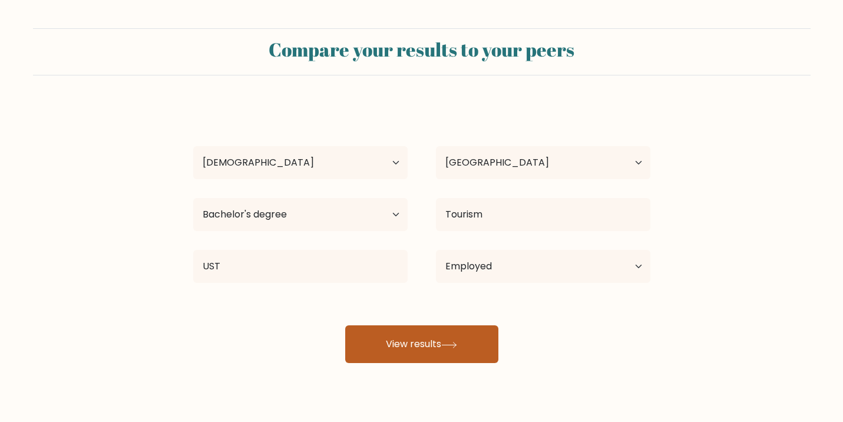
click at [440, 346] on button "View results" at bounding box center [421, 344] width 153 height 38
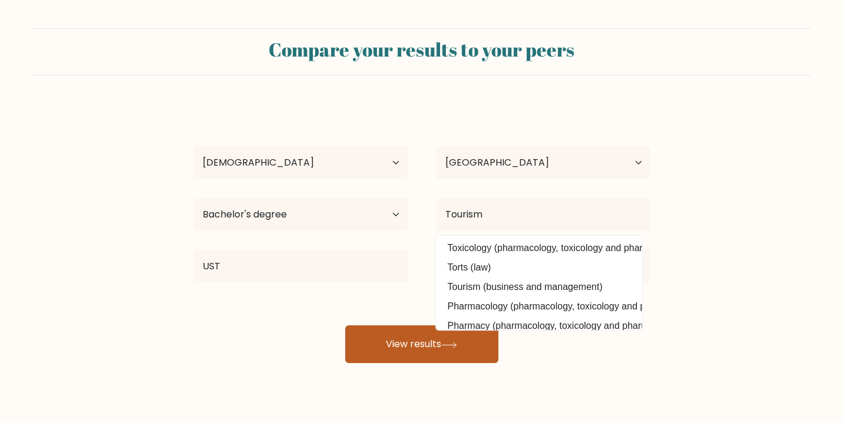
click at [450, 343] on icon at bounding box center [449, 345] width 16 height 6
click at [450, 348] on icon at bounding box center [449, 345] width 16 height 6
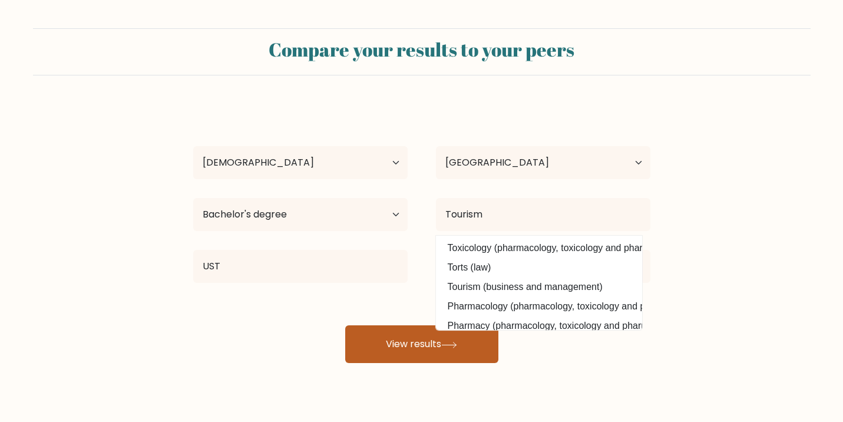
click at [450, 348] on icon at bounding box center [449, 345] width 16 height 6
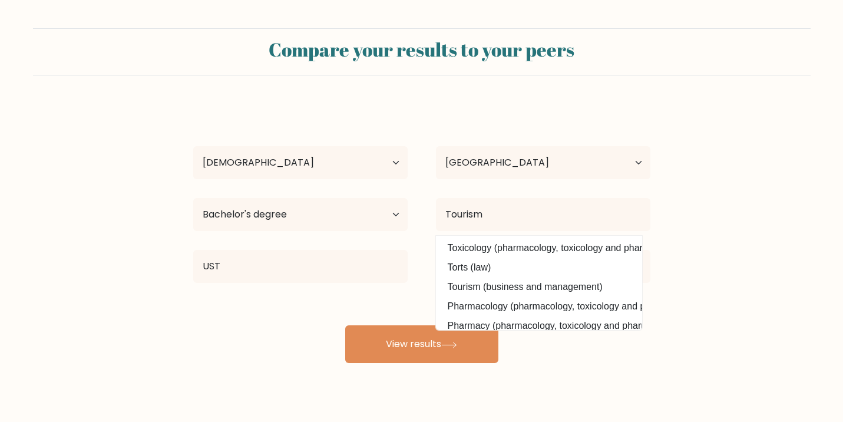
click at [401, 50] on h2 "Compare your results to your peers" at bounding box center [422, 49] width 764 height 22
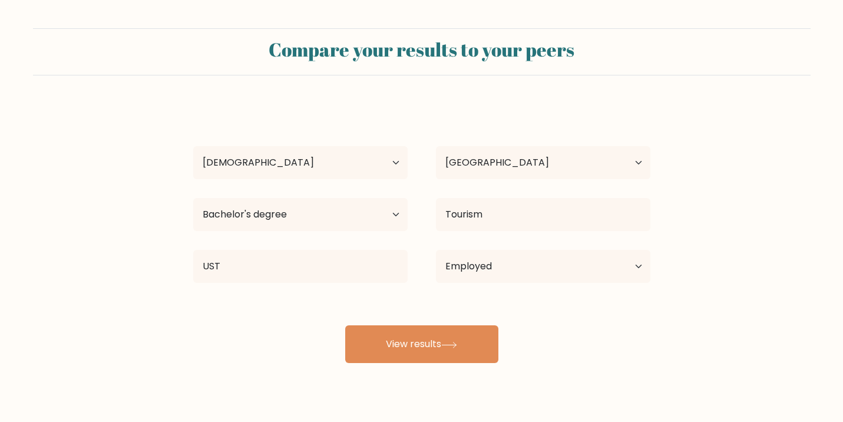
select select "18_24"
select select "PH"
select select "bachelors_degree"
select select "employed"
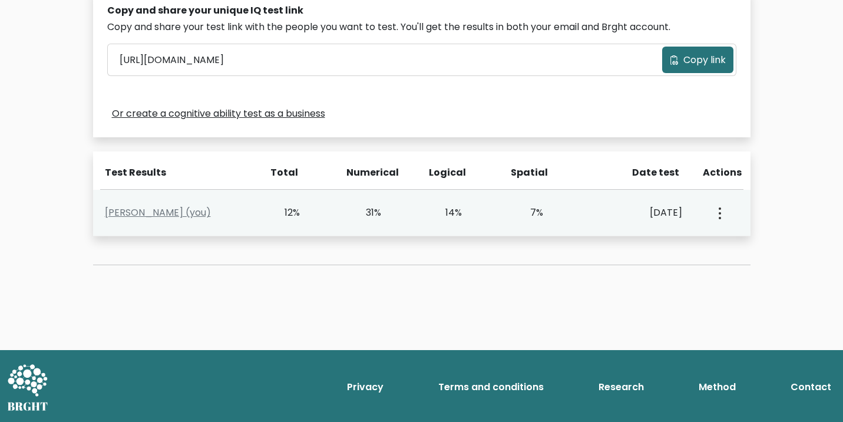
scroll to position [383, 0]
click at [190, 209] on link "[PERSON_NAME] (you)" at bounding box center [158, 213] width 106 height 14
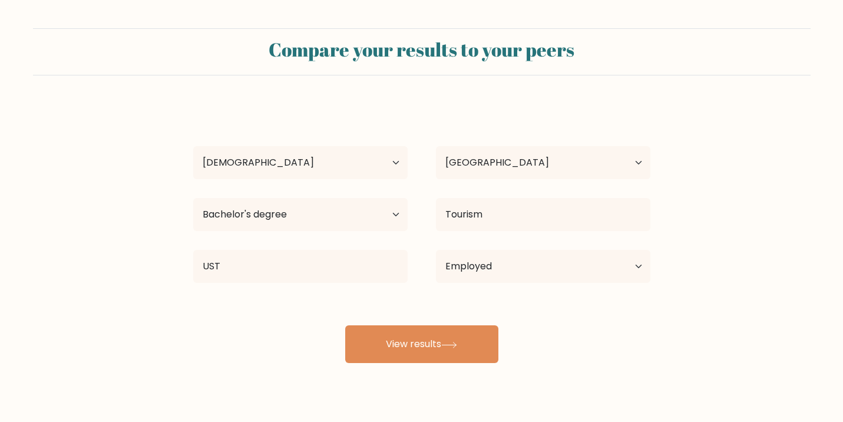
select select "18_24"
select select "PH"
select select "bachelors_degree"
select select "employed"
